Goal: Find specific page/section: Find specific page/section

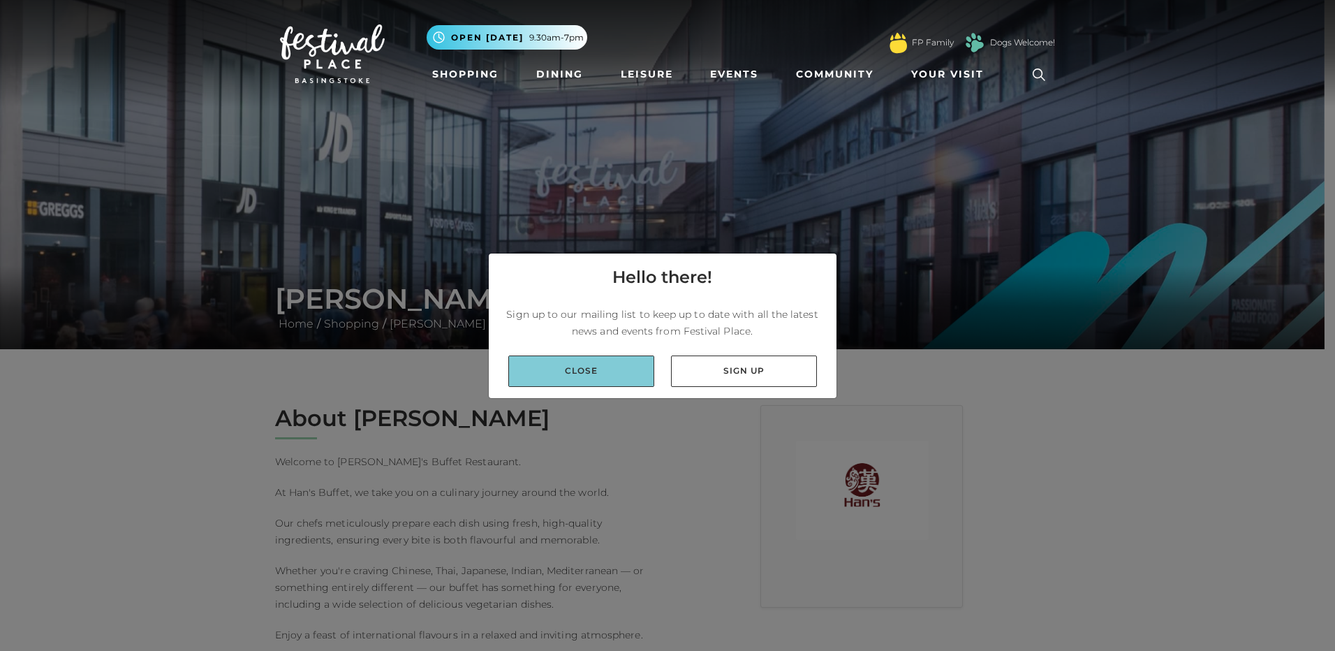
click at [568, 362] on link "Close" at bounding box center [581, 370] width 146 height 31
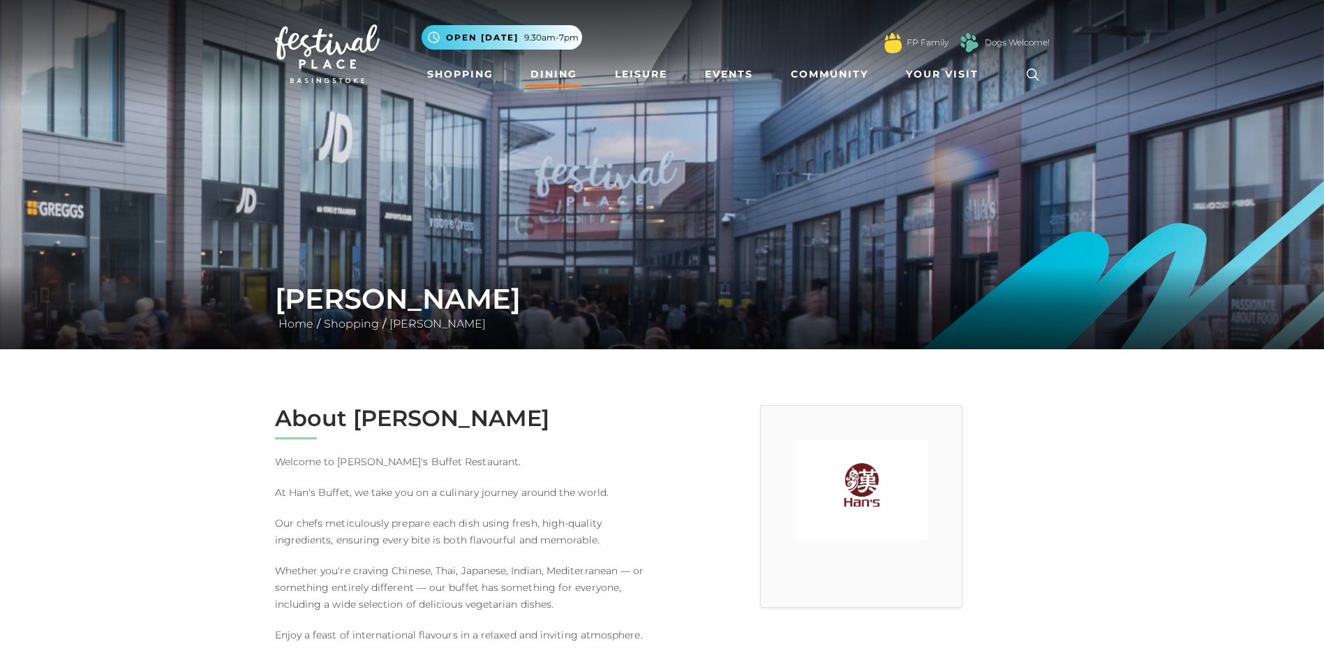
click at [554, 68] on link "Dining" at bounding box center [554, 74] width 58 height 26
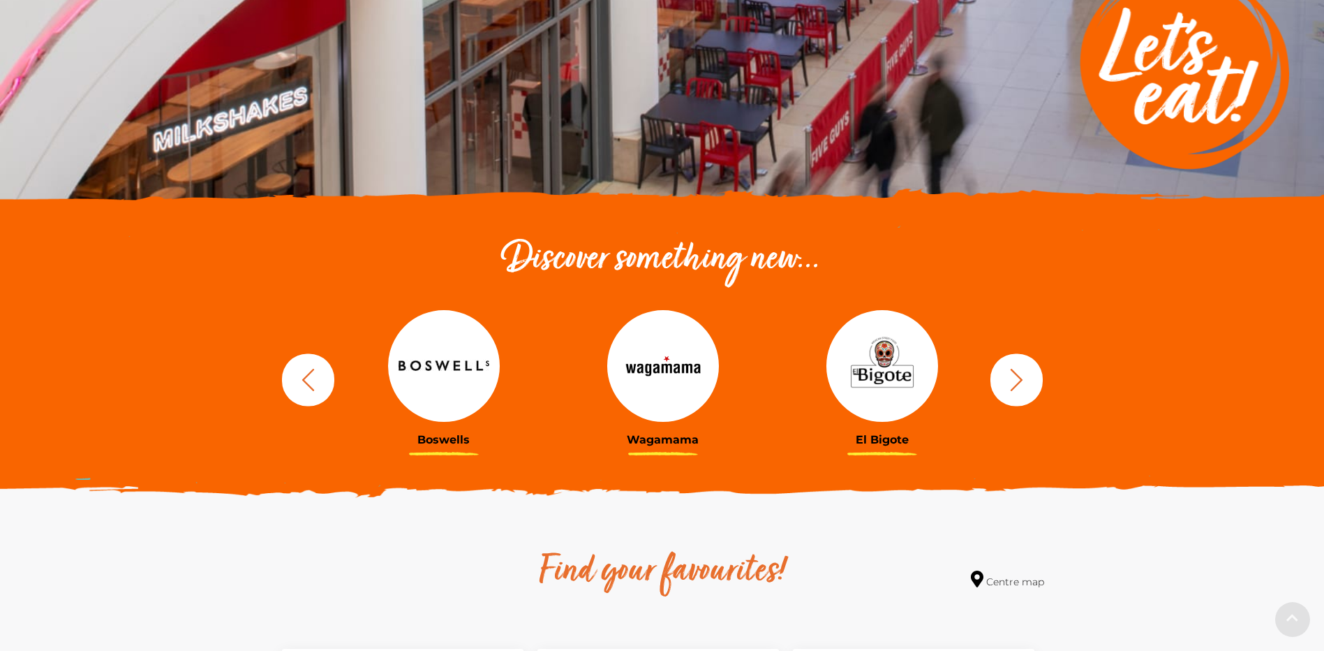
scroll to position [349, 0]
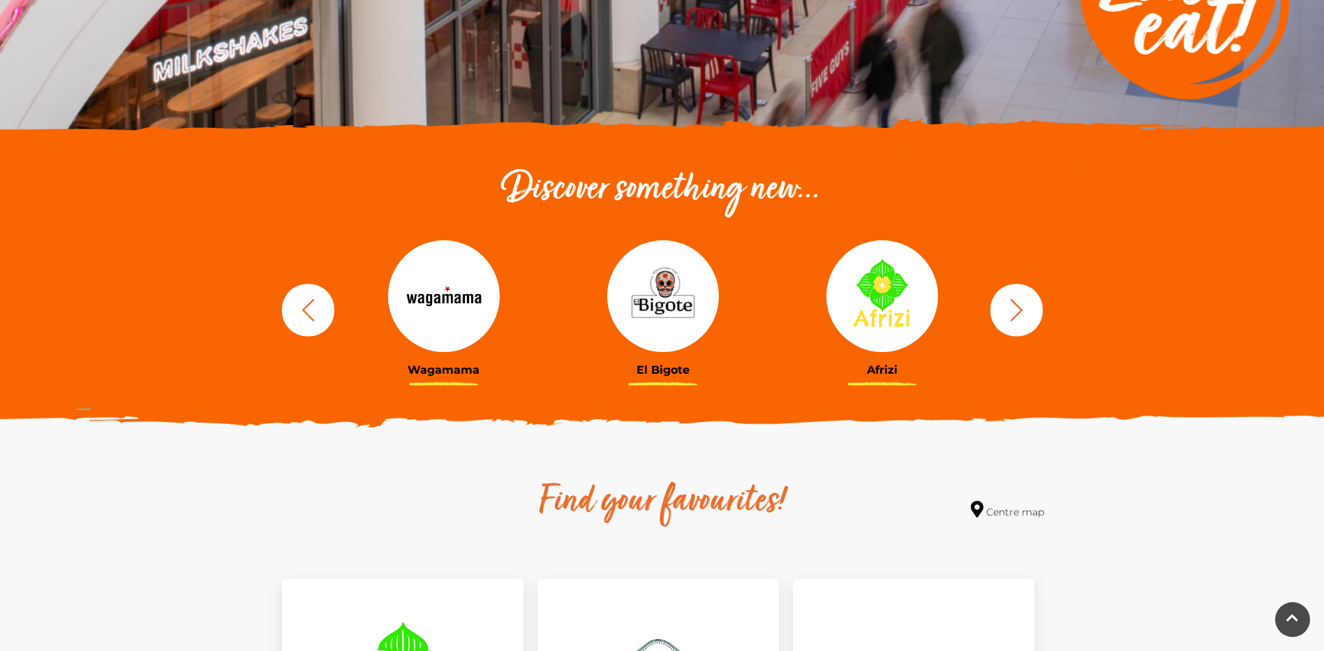
click at [1034, 302] on button "button" at bounding box center [1017, 309] width 52 height 52
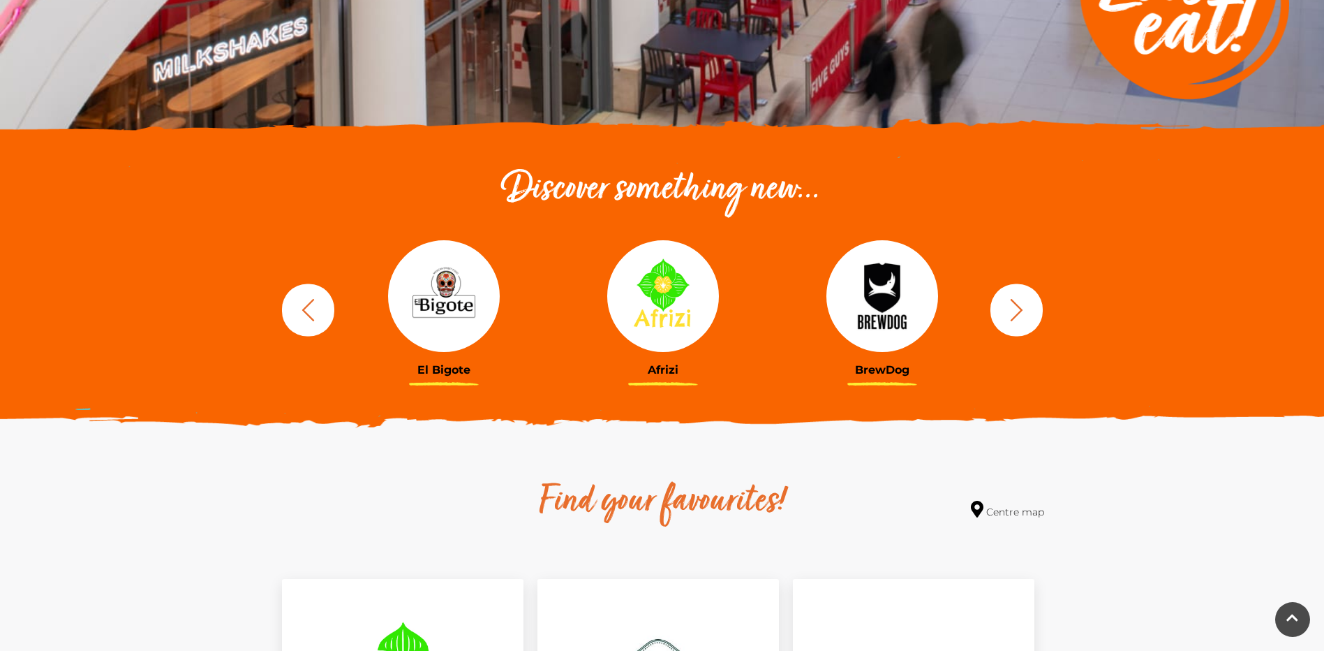
click at [1034, 302] on button "button" at bounding box center [1017, 309] width 52 height 52
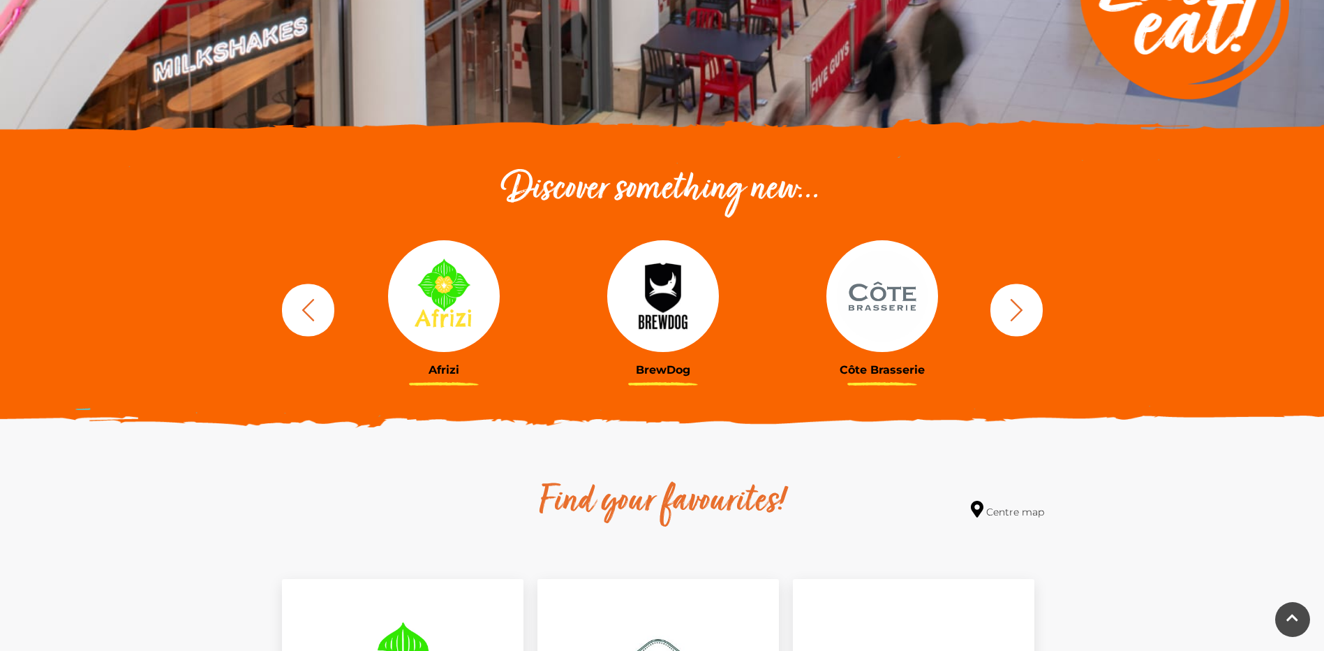
click at [1029, 301] on icon "button" at bounding box center [1017, 310] width 26 height 26
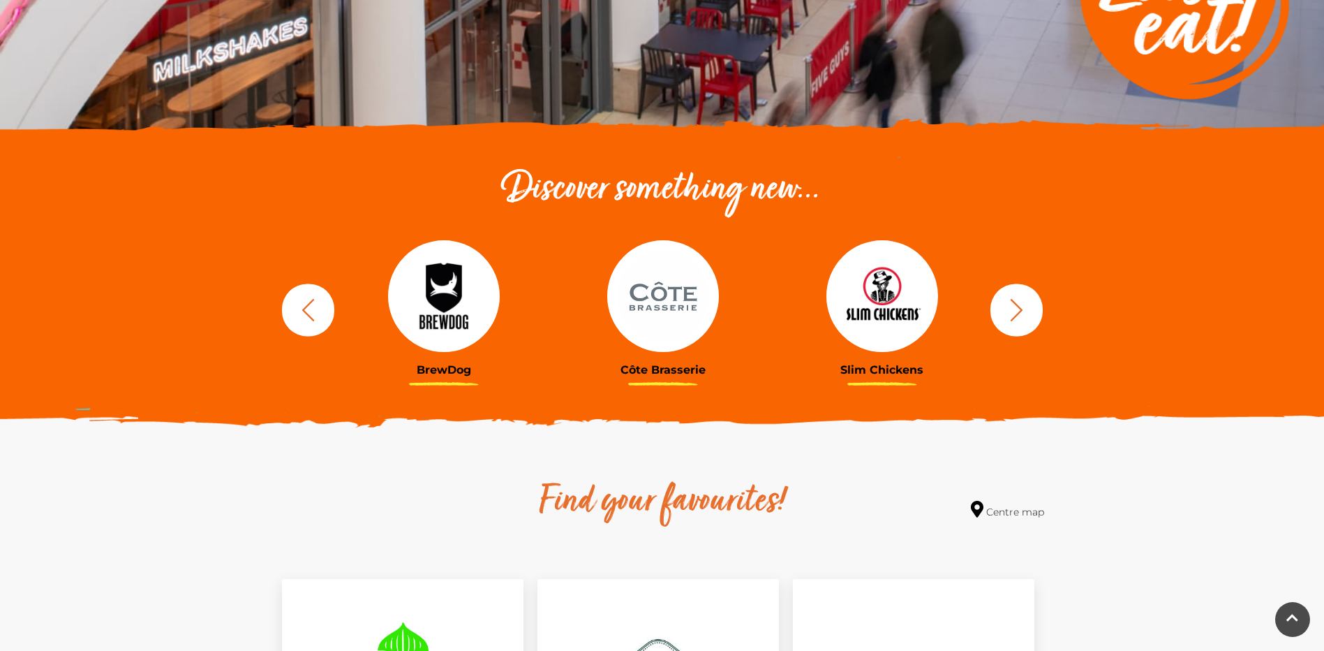
click at [1029, 301] on icon "button" at bounding box center [1017, 310] width 26 height 26
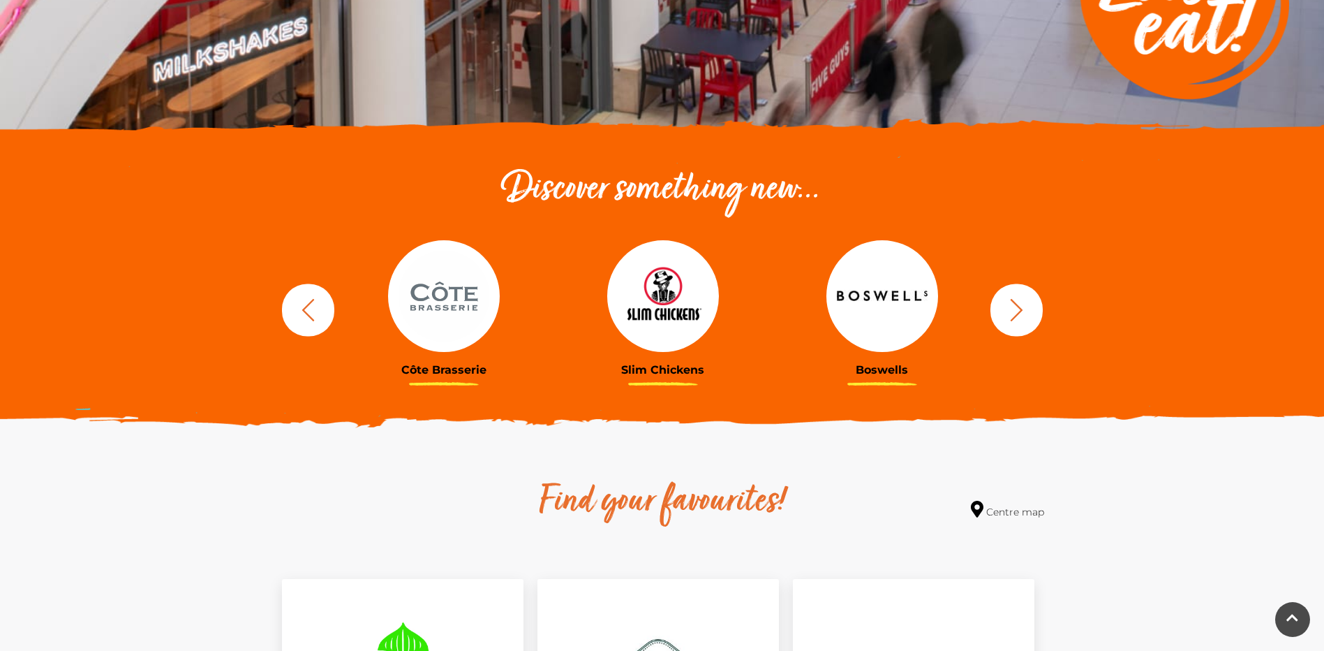
click at [1018, 310] on icon "button" at bounding box center [1017, 310] width 26 height 26
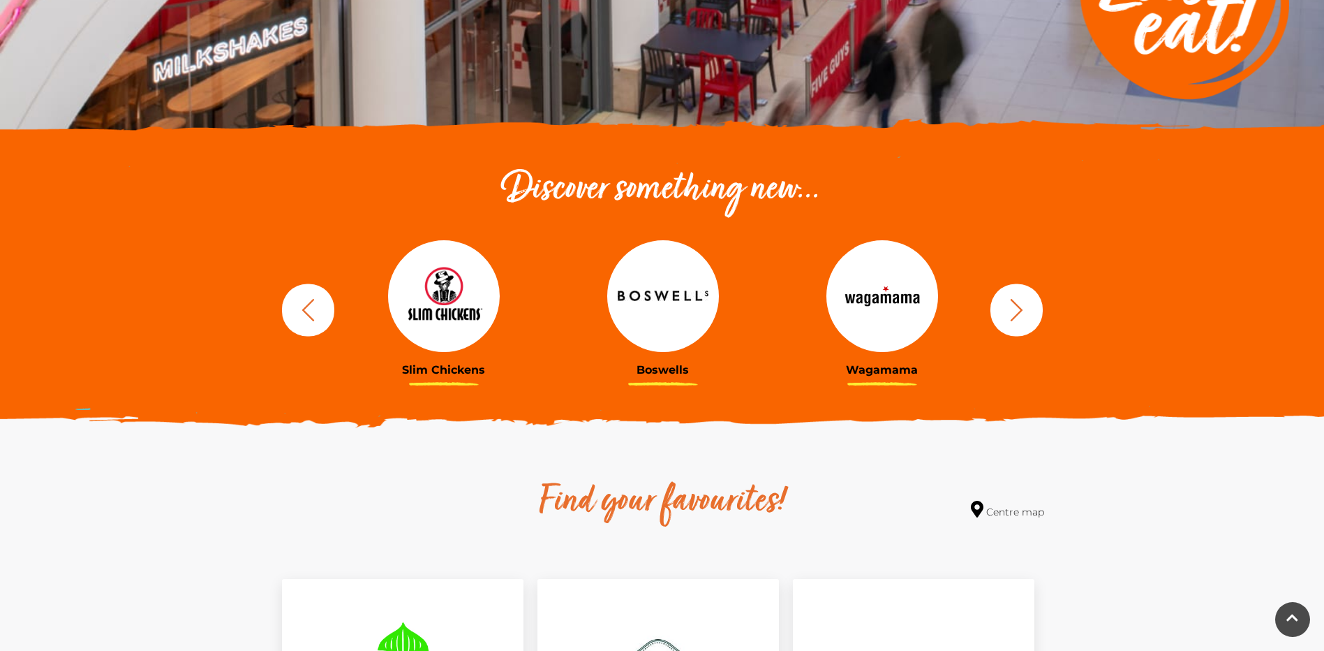
click at [1018, 310] on icon "button" at bounding box center [1017, 310] width 26 height 26
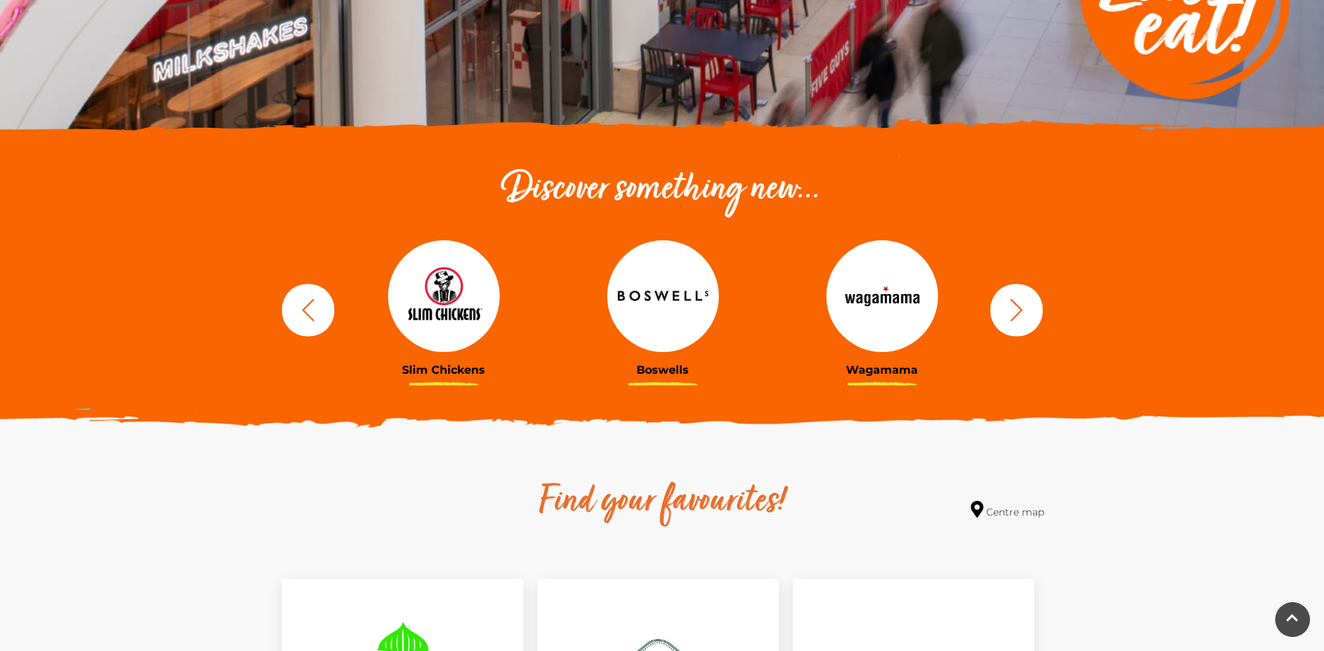
click at [1018, 310] on icon "button" at bounding box center [1017, 310] width 26 height 26
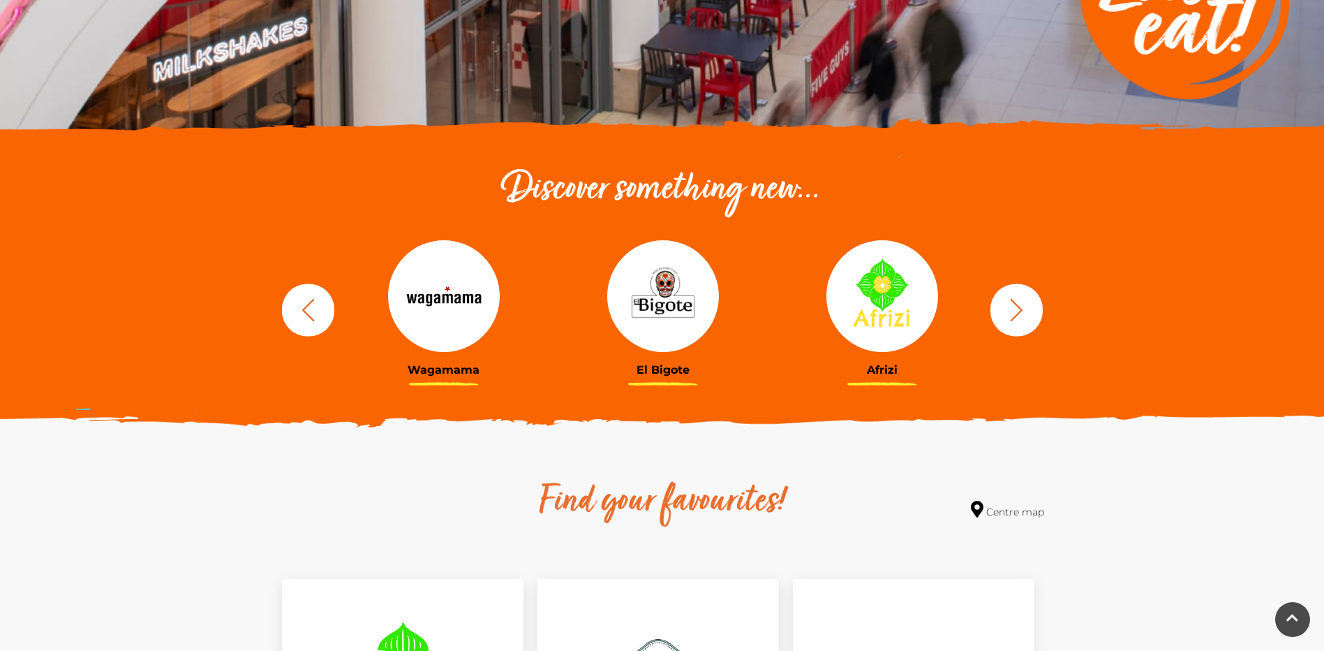
click at [1018, 310] on icon "button" at bounding box center [1017, 310] width 26 height 26
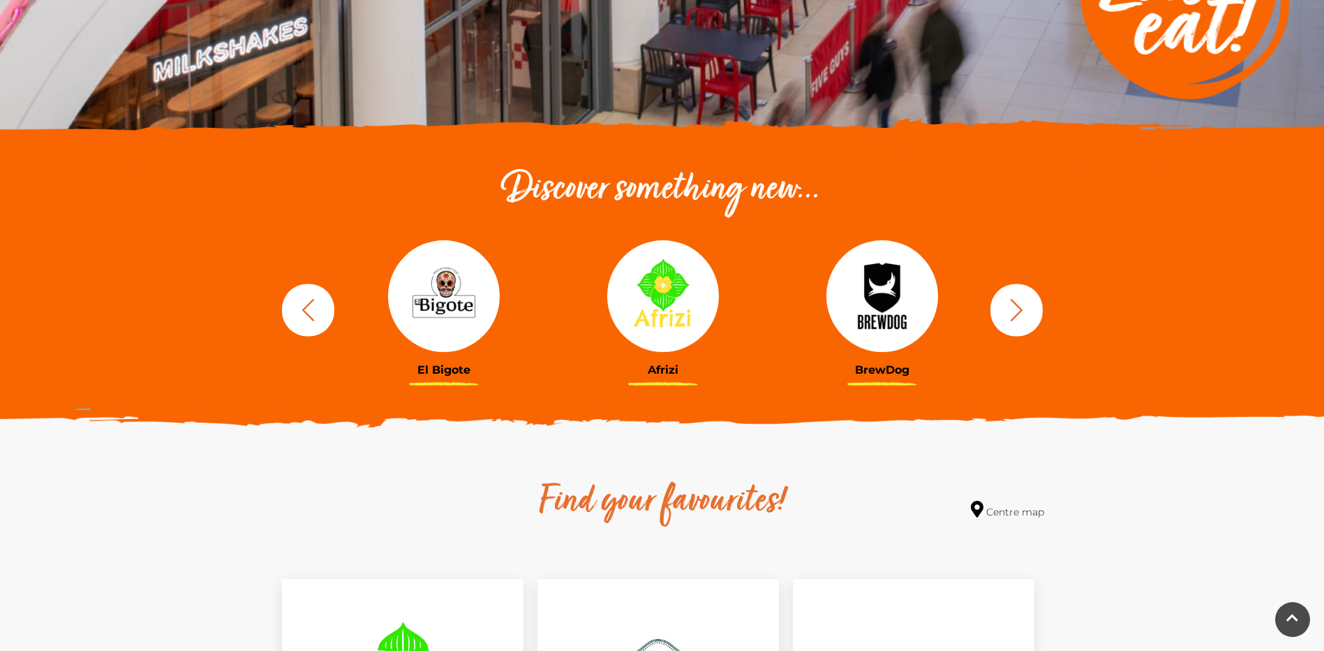
click at [1018, 310] on icon "button" at bounding box center [1017, 310] width 26 height 26
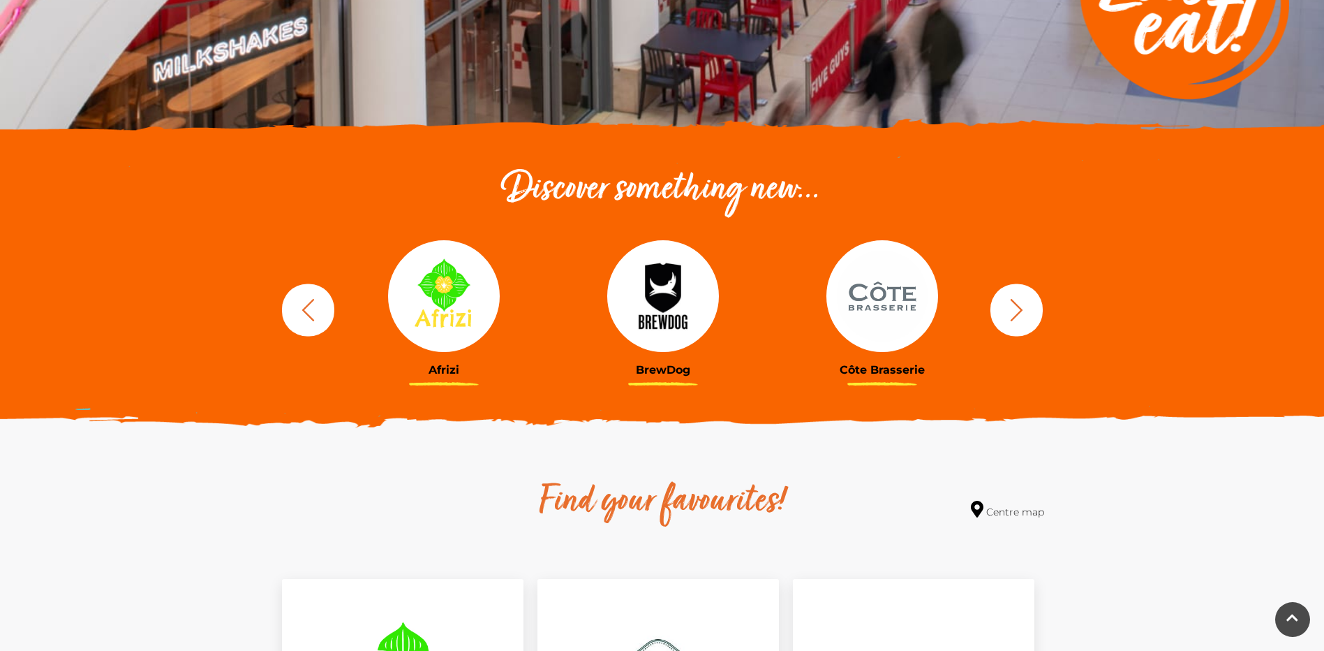
click at [1018, 310] on icon "button" at bounding box center [1017, 310] width 26 height 26
